Goal: Information Seeking & Learning: Compare options

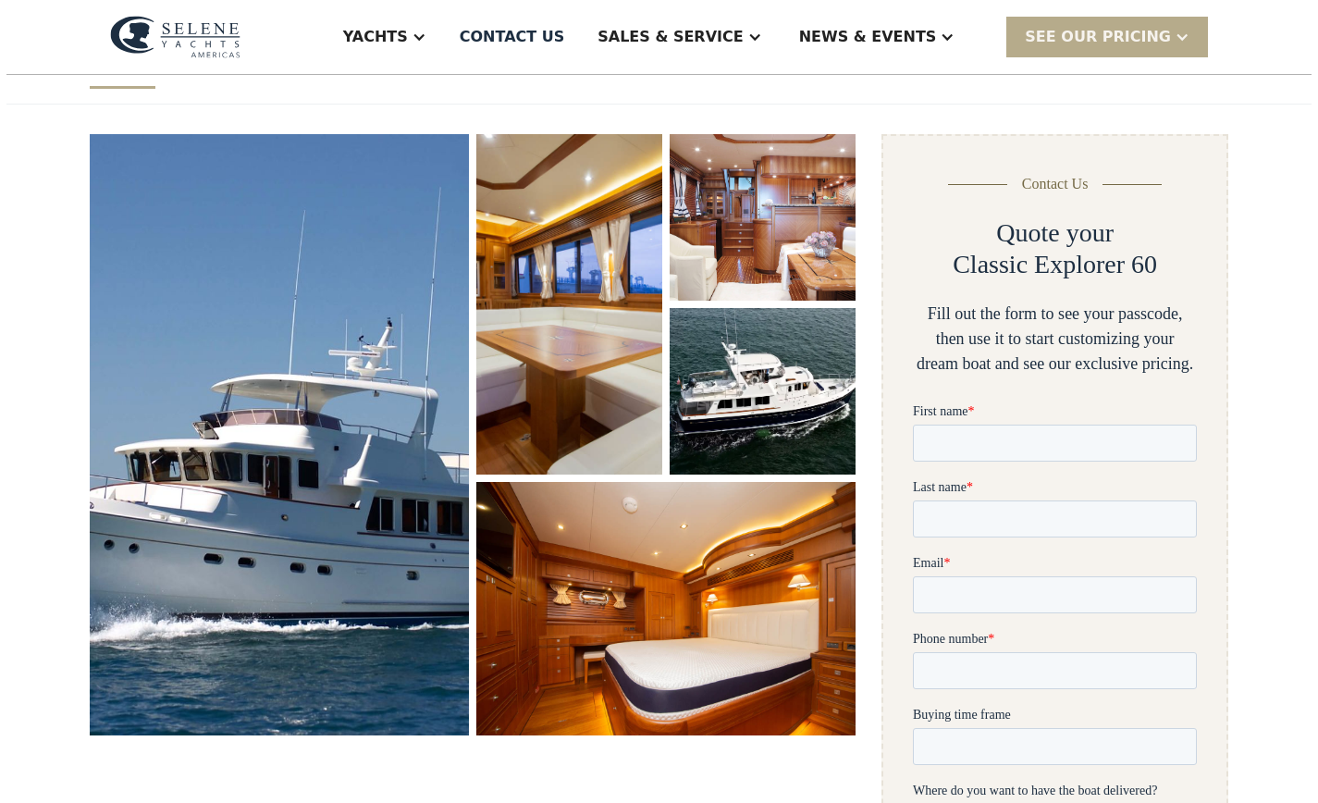
scroll to position [210, 0]
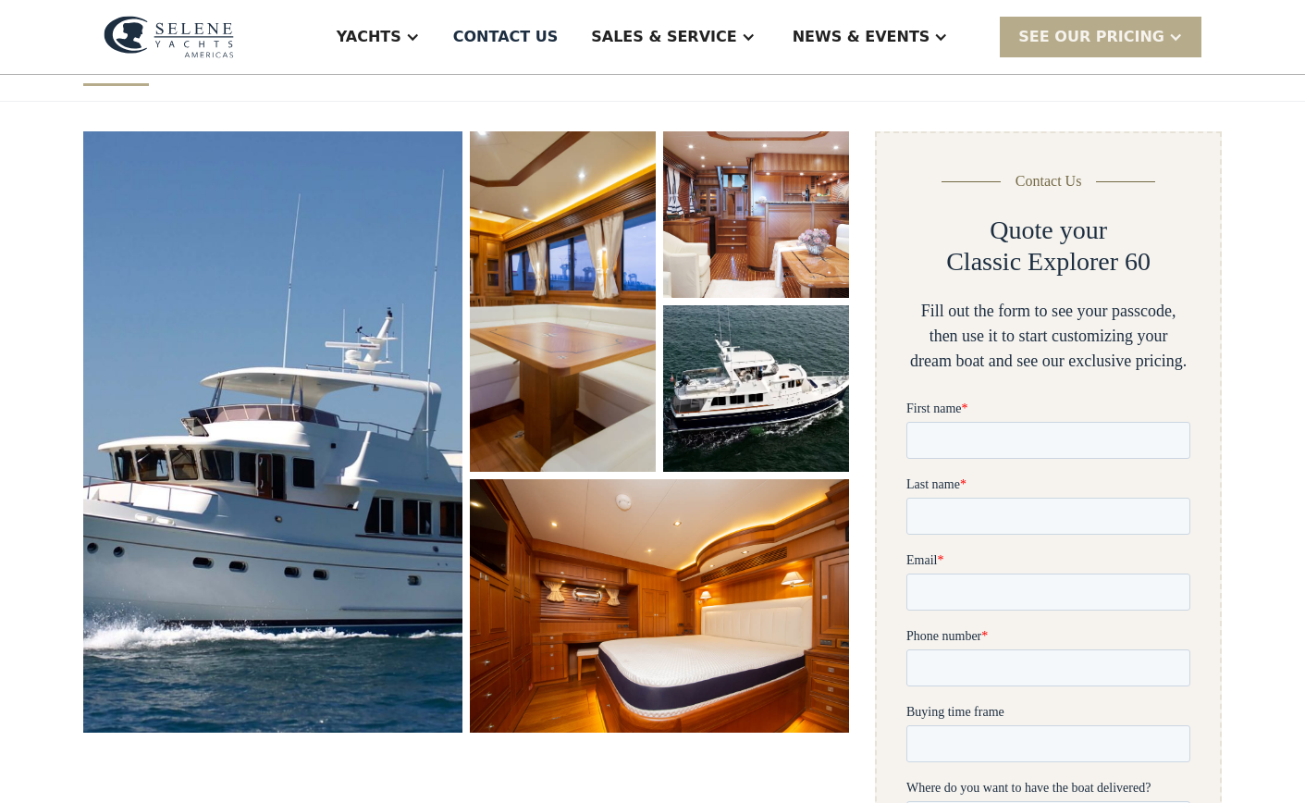
click at [363, 339] on img "open lightbox" at bounding box center [273, 432] width 402 height 636
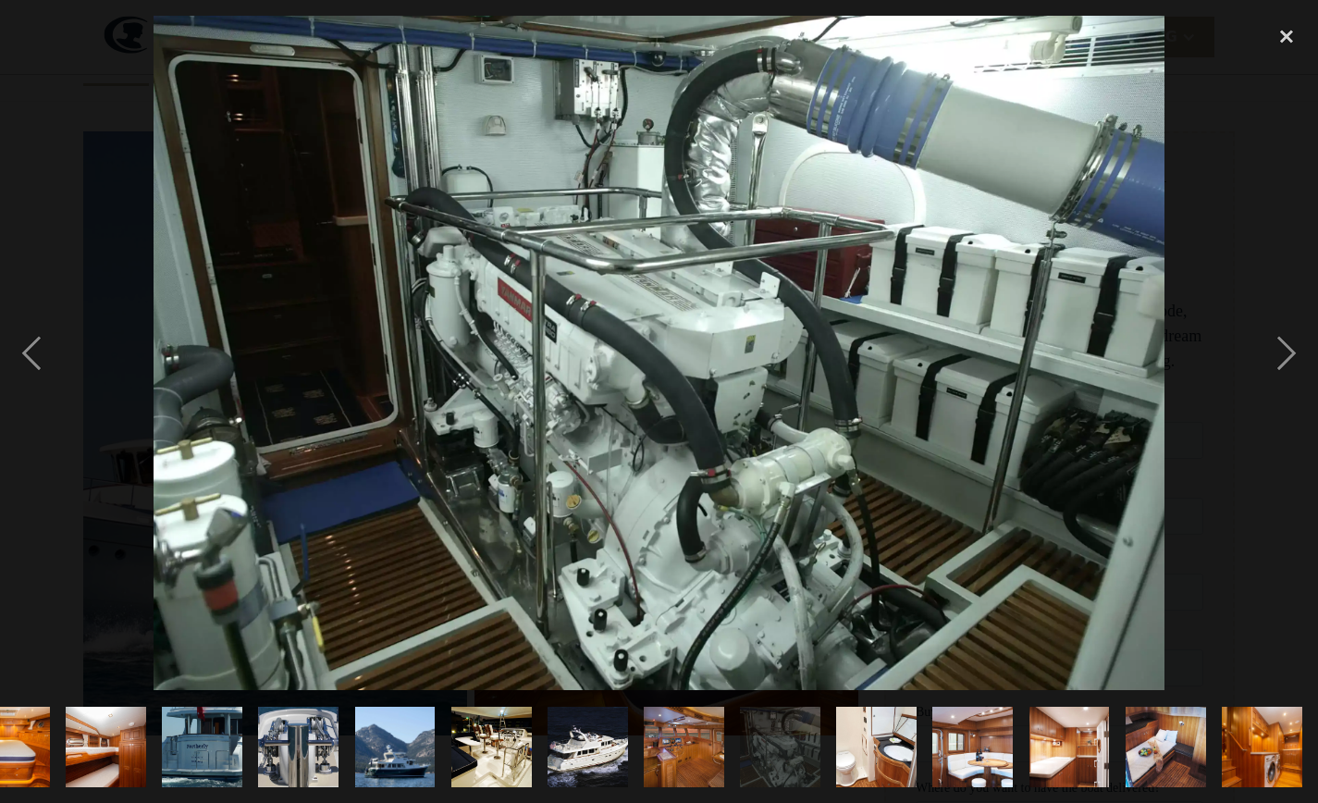
scroll to position [0, 528]
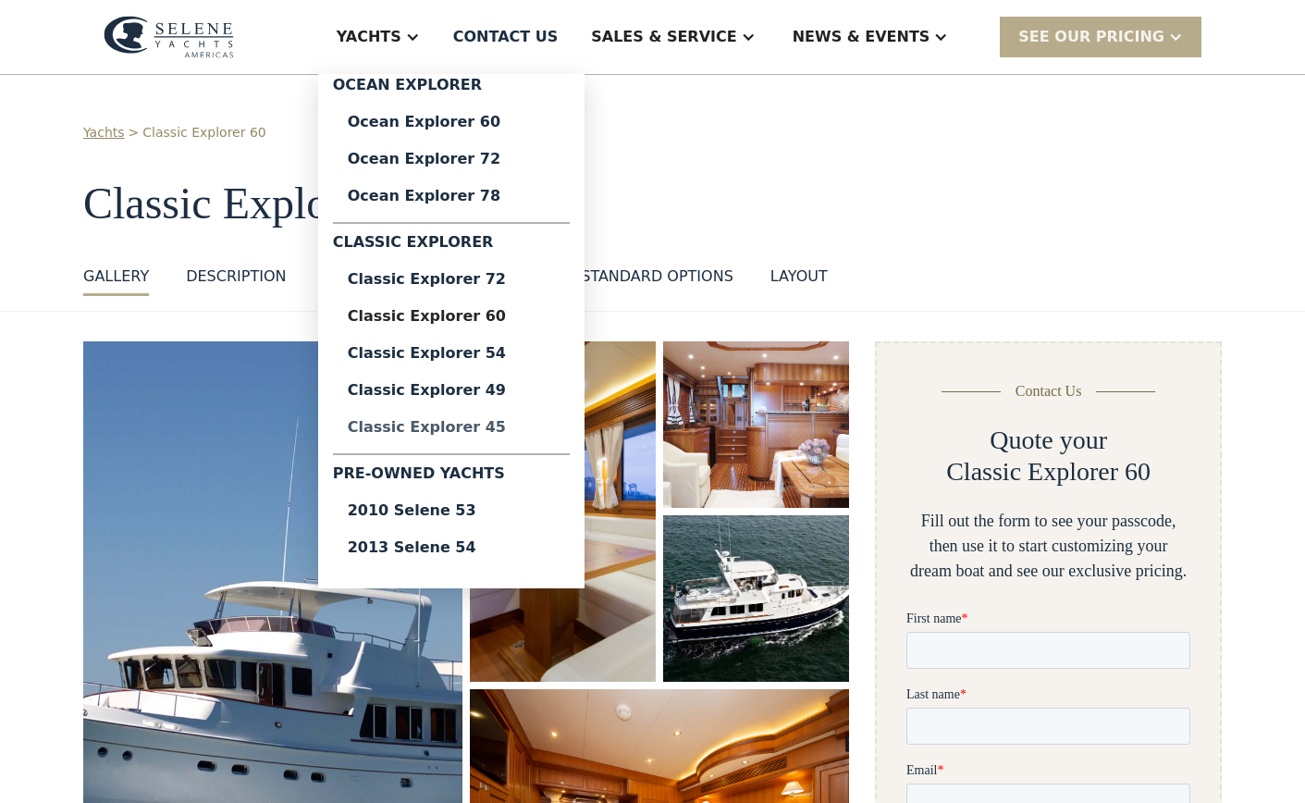
click at [490, 422] on div "Classic Explorer 45" at bounding box center [451, 427] width 207 height 15
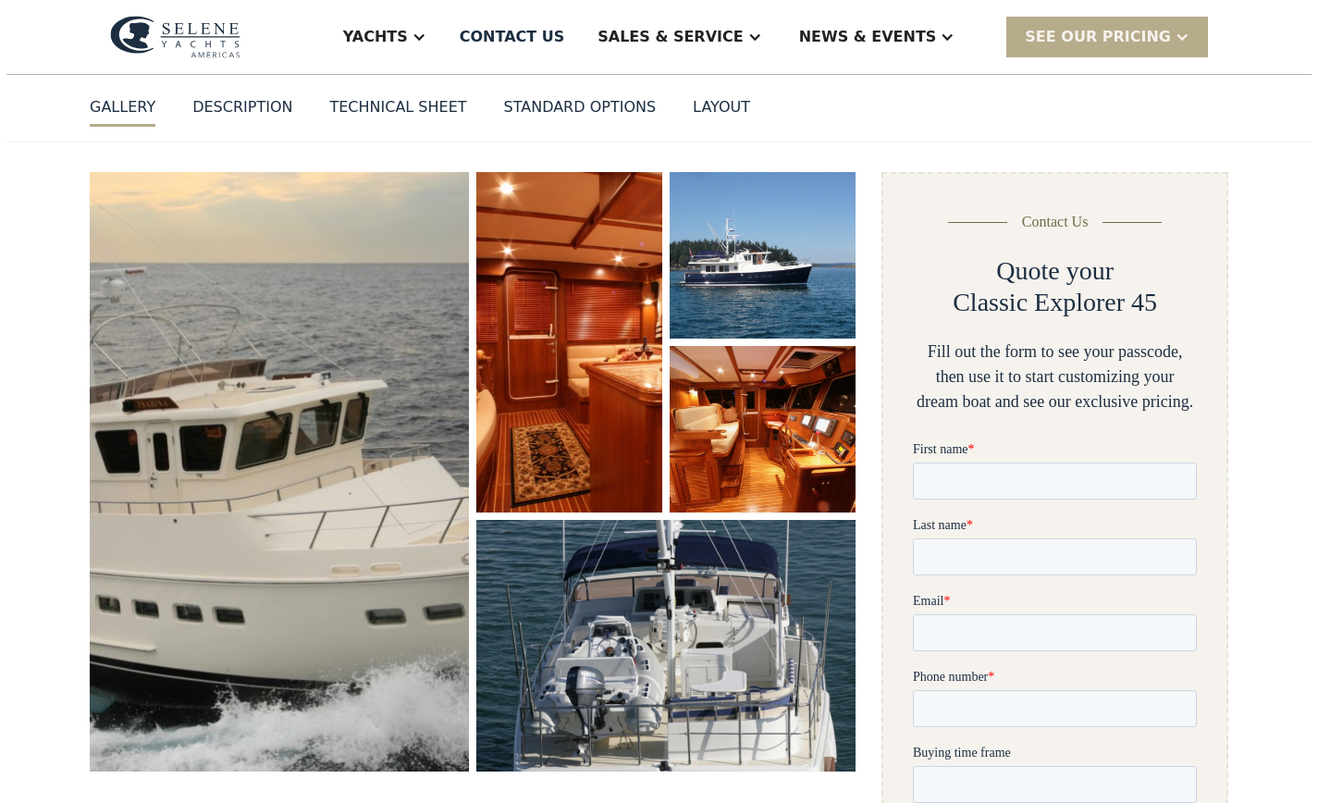
scroll to position [219, 0]
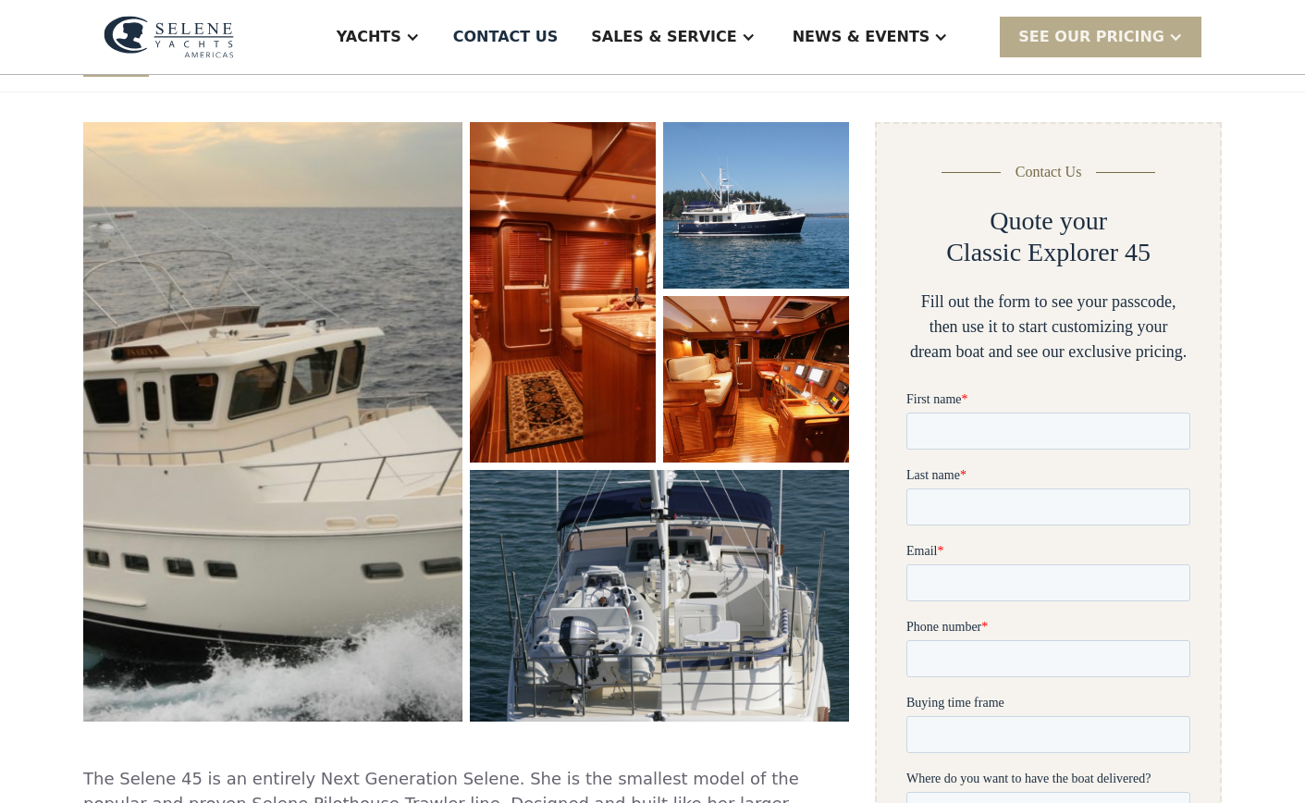
click at [437, 366] on img "open lightbox" at bounding box center [273, 422] width 390 height 616
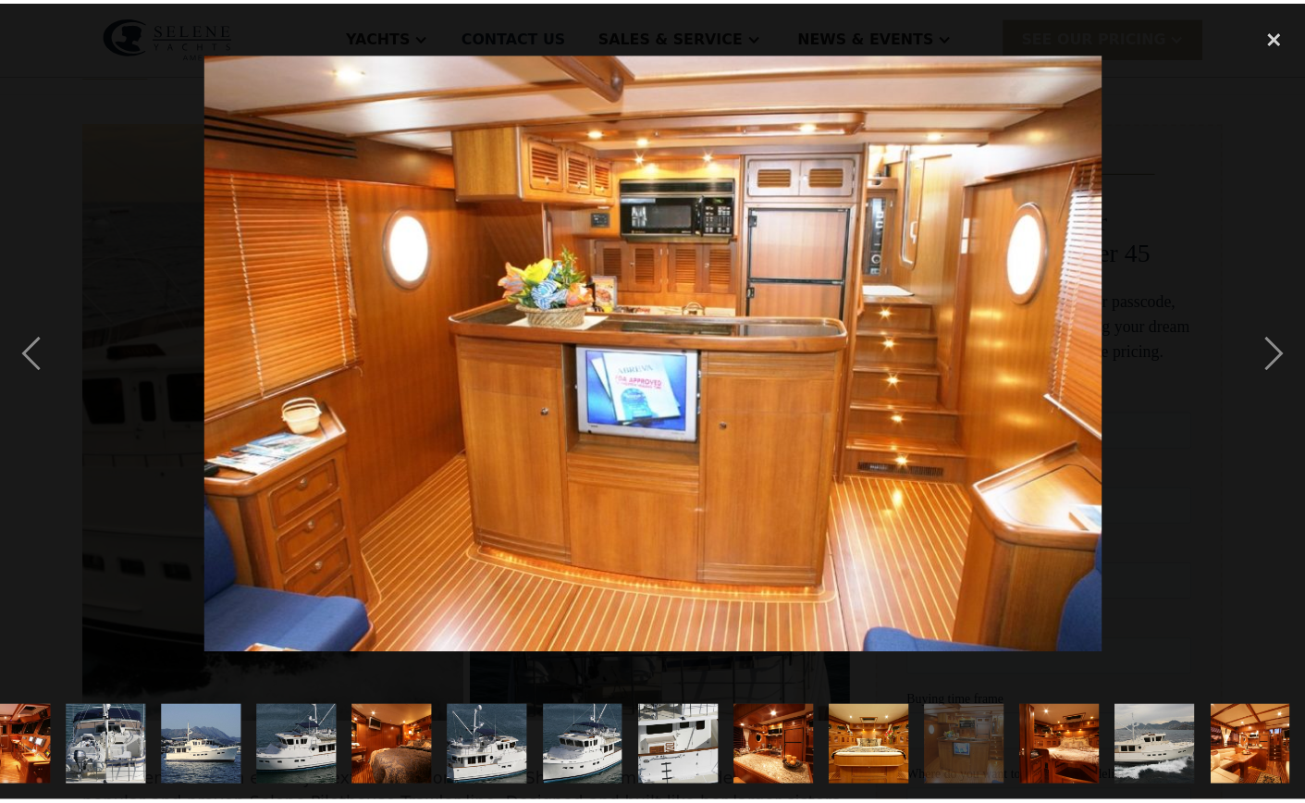
scroll to position [0, 336]
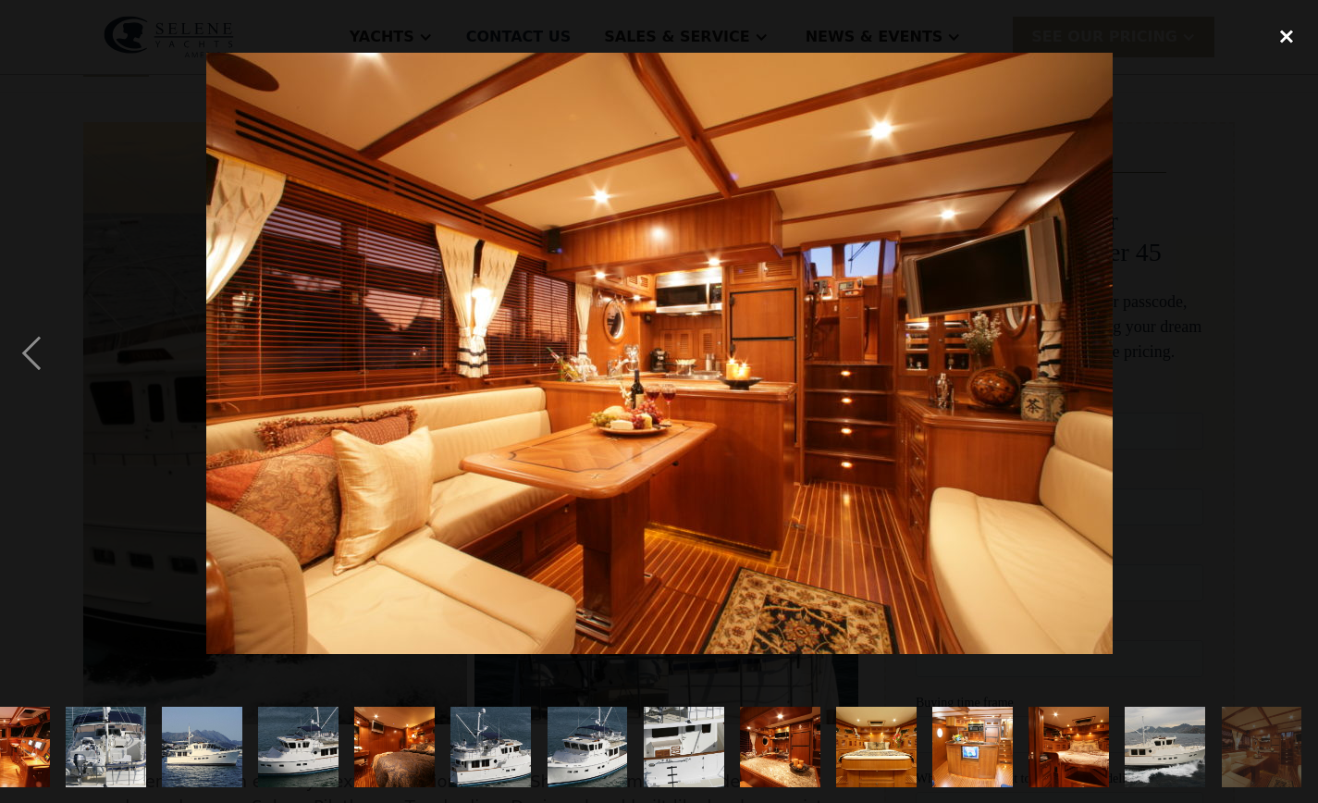
click at [1290, 48] on div "close lightbox" at bounding box center [1286, 36] width 63 height 41
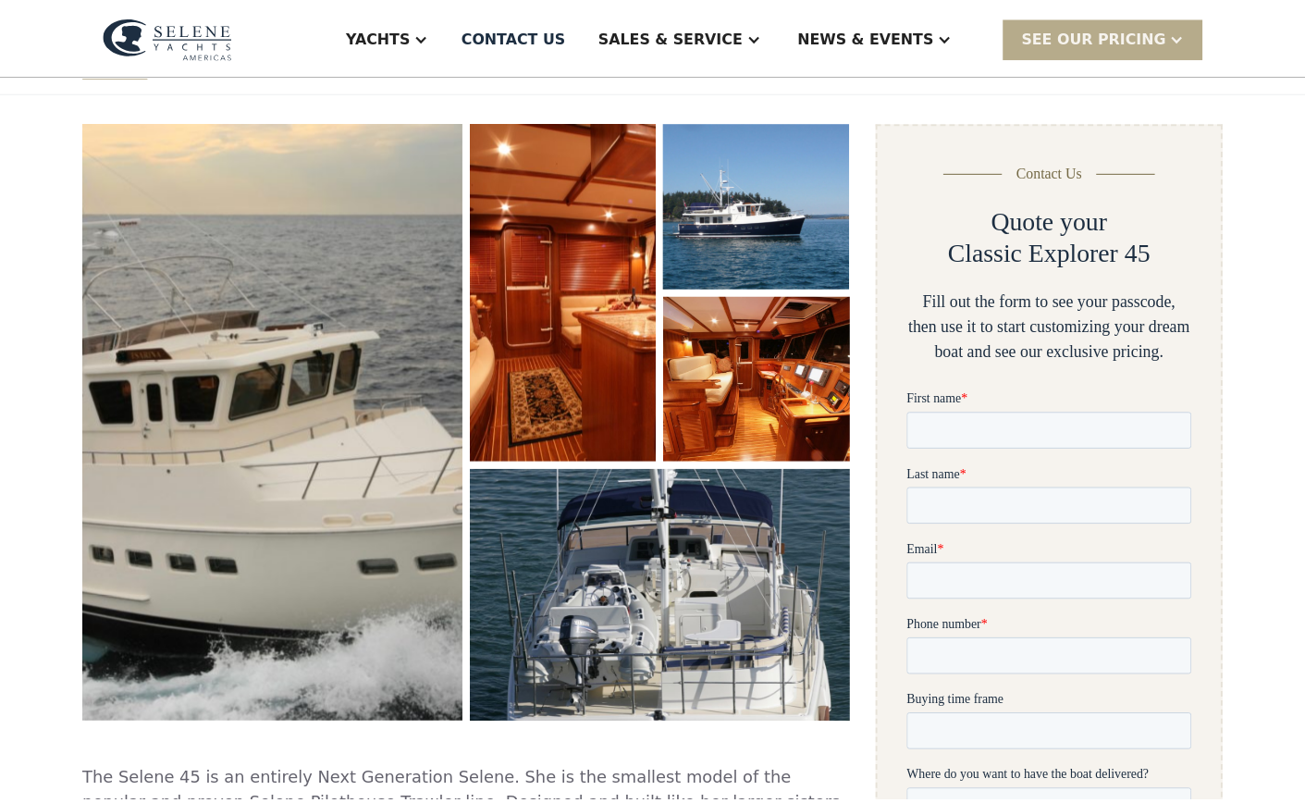
scroll to position [0, 0]
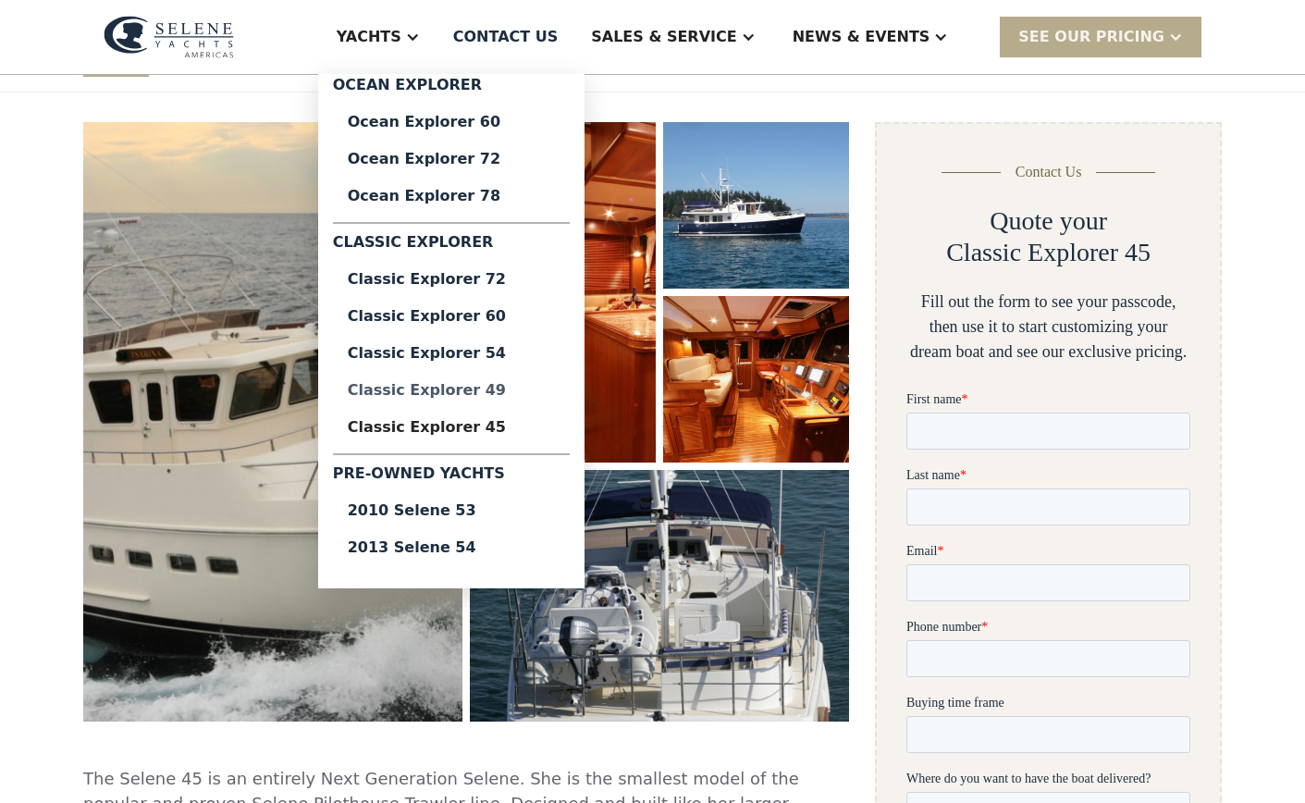
click at [452, 388] on div "Classic Explorer 49" at bounding box center [451, 390] width 207 height 15
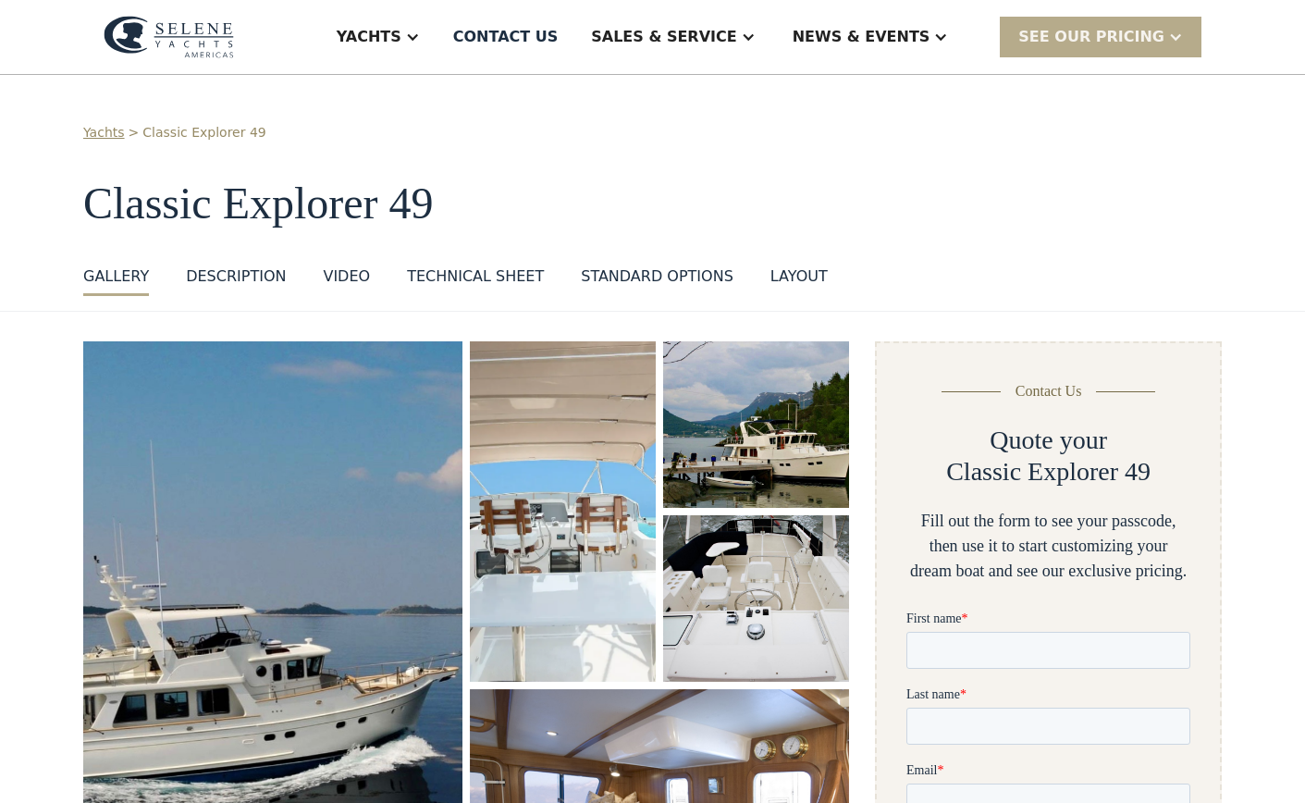
click at [370, 512] on img "open lightbox" at bounding box center [273, 651] width 391 height 639
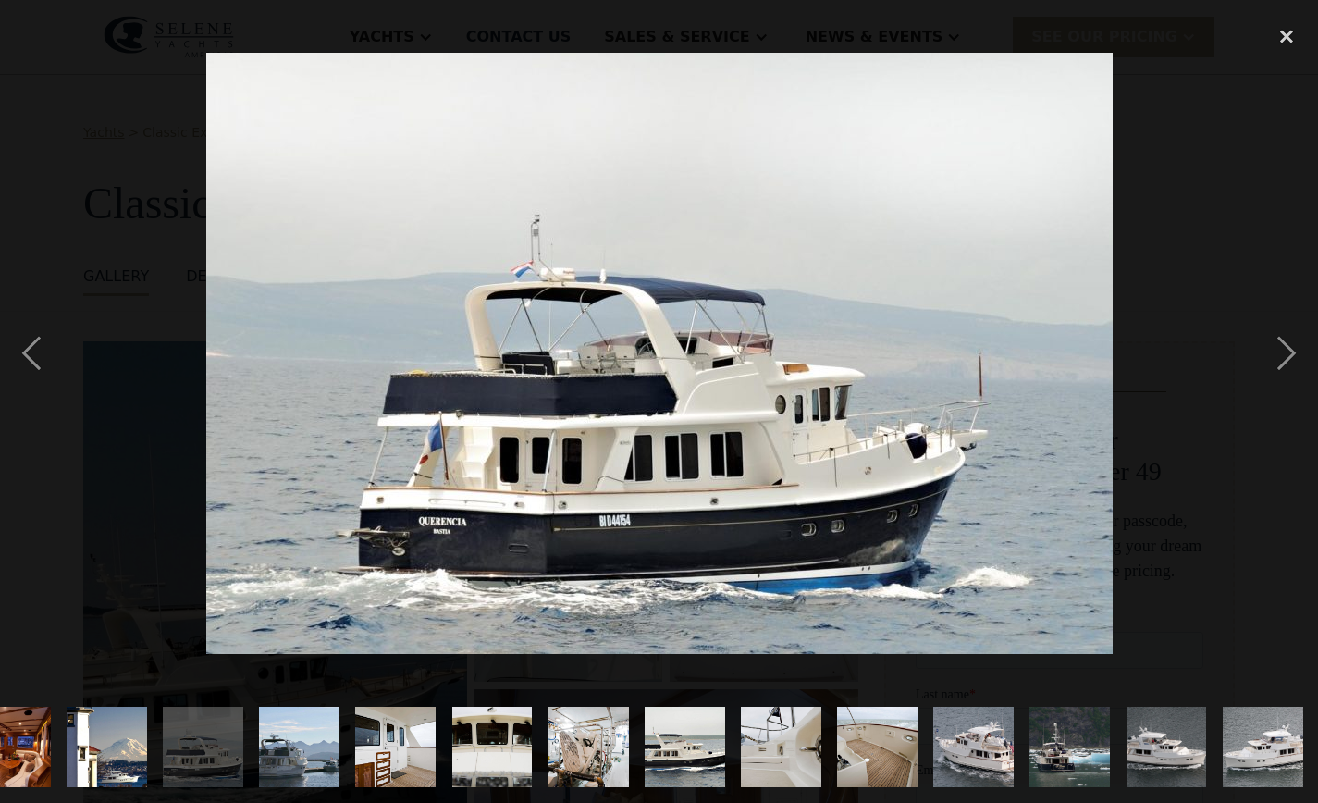
scroll to position [0, 1106]
